Goal: Task Accomplishment & Management: Manage account settings

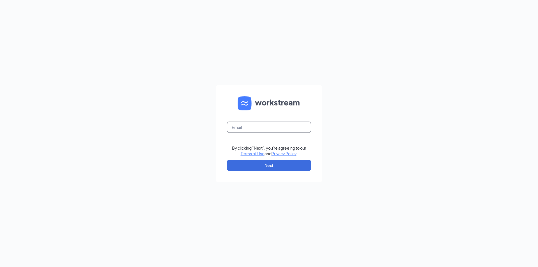
click at [252, 128] on input "text" at bounding box center [269, 127] width 84 height 11
type input "[EMAIL_ADDRESS][DOMAIN_NAME]"
click at [270, 165] on button "Next" at bounding box center [269, 165] width 84 height 11
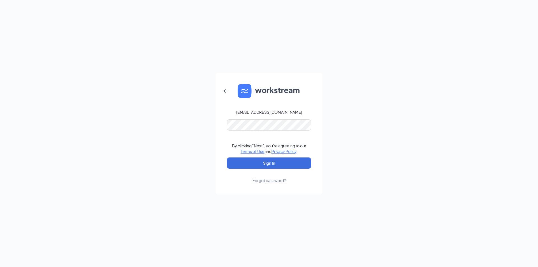
click at [265, 181] on div "Forgot password?" at bounding box center [268, 181] width 33 height 6
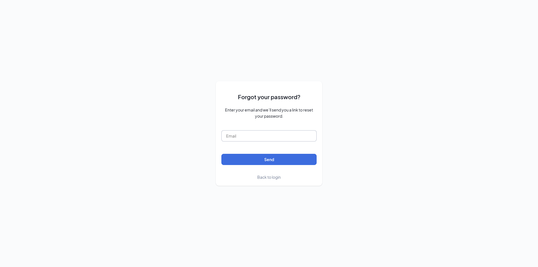
click at [238, 134] on input "text" at bounding box center [268, 135] width 95 height 11
type input "[EMAIL_ADDRESS][DOMAIN_NAME]"
click at [267, 159] on button "Send" at bounding box center [268, 159] width 95 height 11
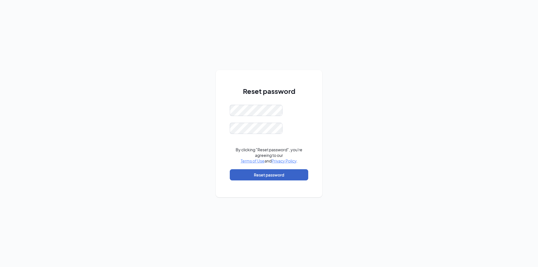
click at [272, 173] on button "Reset password" at bounding box center [269, 174] width 78 height 11
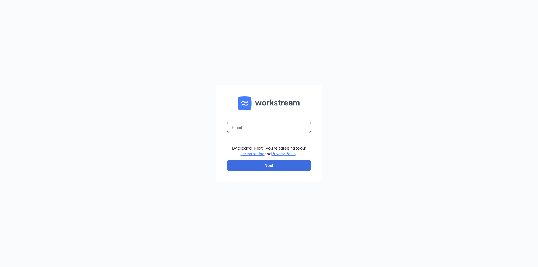
click at [273, 126] on input "text" at bounding box center [269, 127] width 84 height 11
type input "[EMAIL_ADDRESS][DOMAIN_NAME]"
click at [273, 166] on button "Next" at bounding box center [269, 165] width 84 height 11
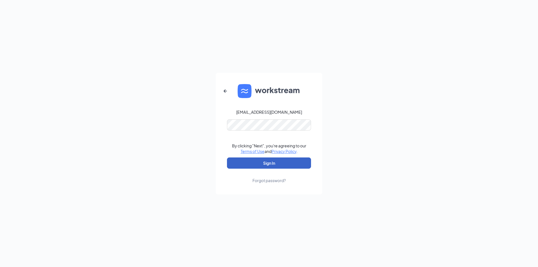
click at [265, 162] on button "Sign In" at bounding box center [269, 162] width 84 height 11
